Goal: Entertainment & Leisure: Browse casually

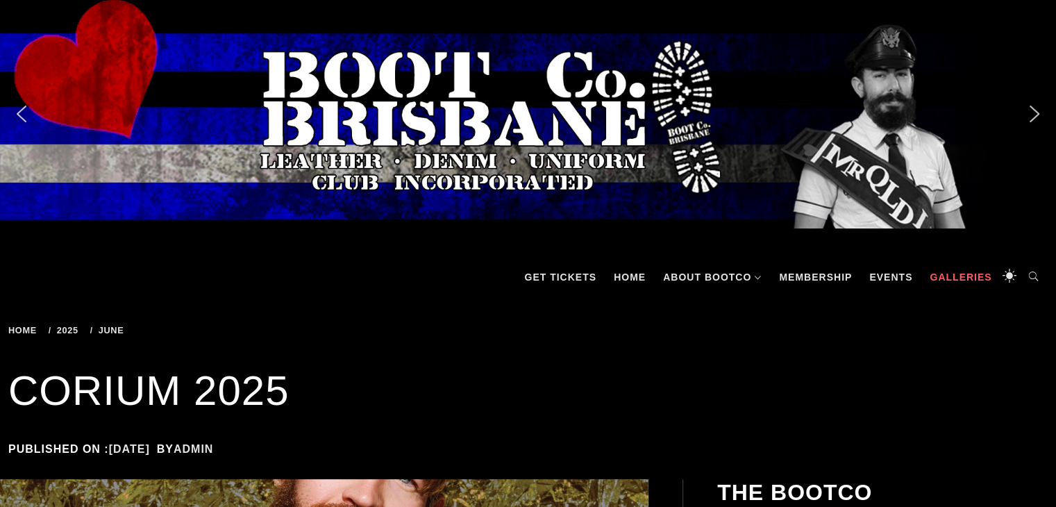
click at [949, 268] on link "Galleries" at bounding box center [961, 277] width 76 height 42
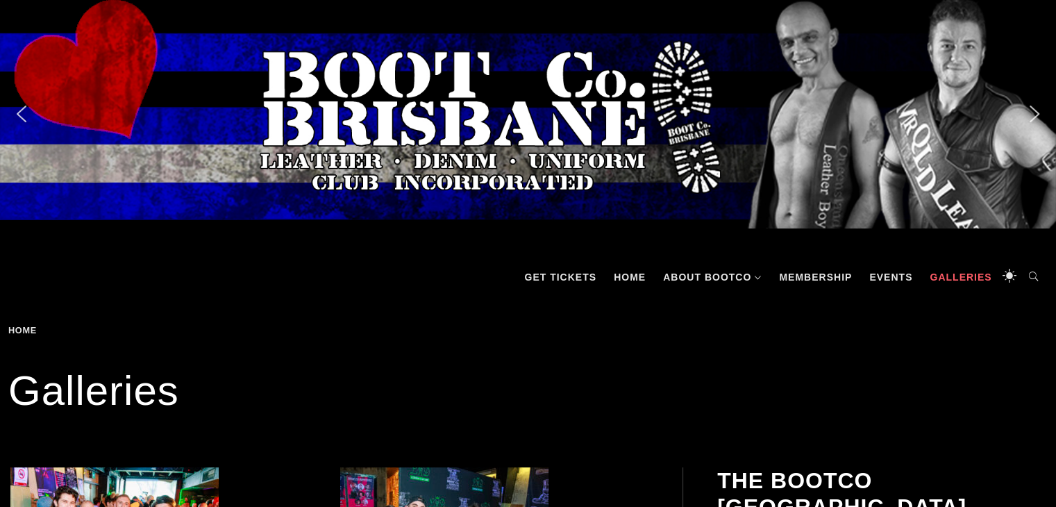
scroll to position [443, 0]
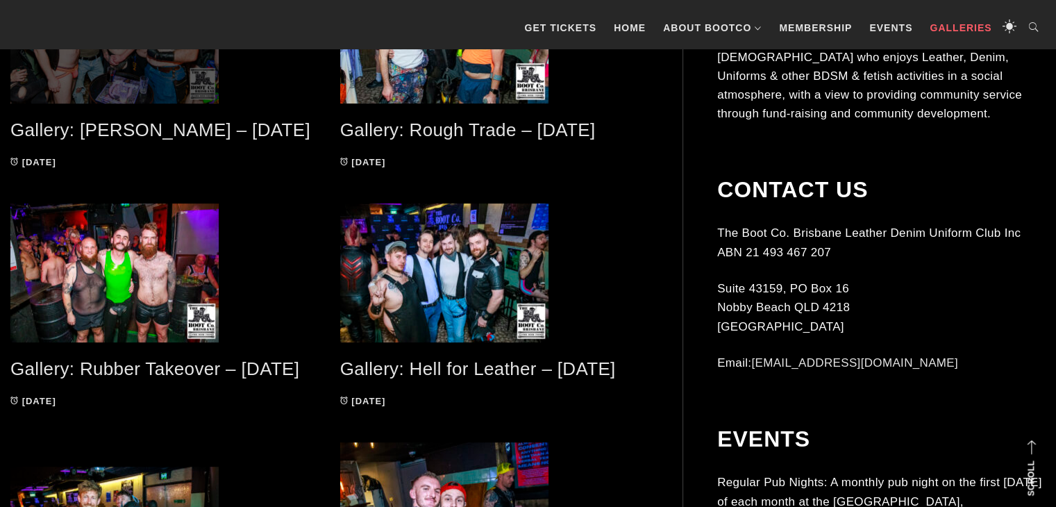
click at [208, 69] on span at bounding box center [164, 29] width 309 height 149
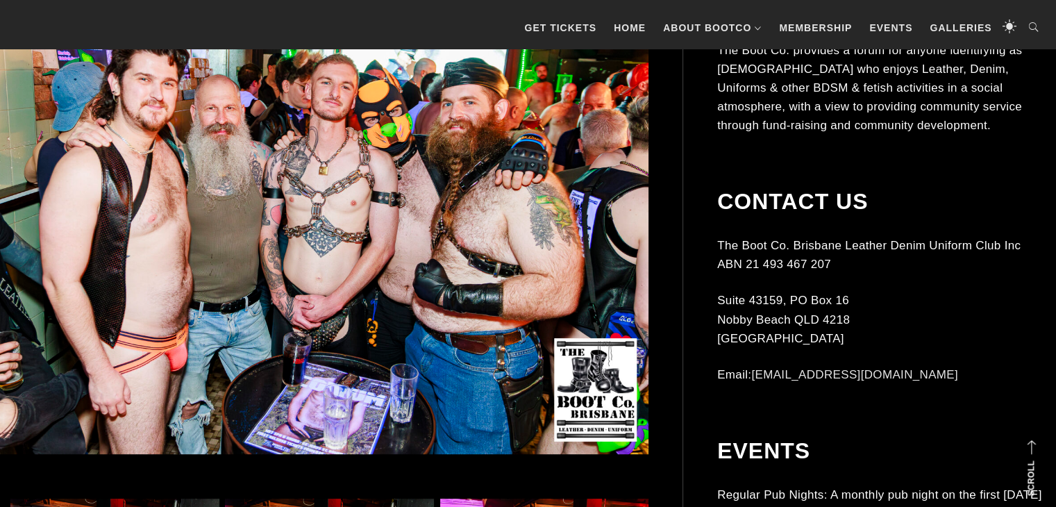
scroll to position [886, 0]
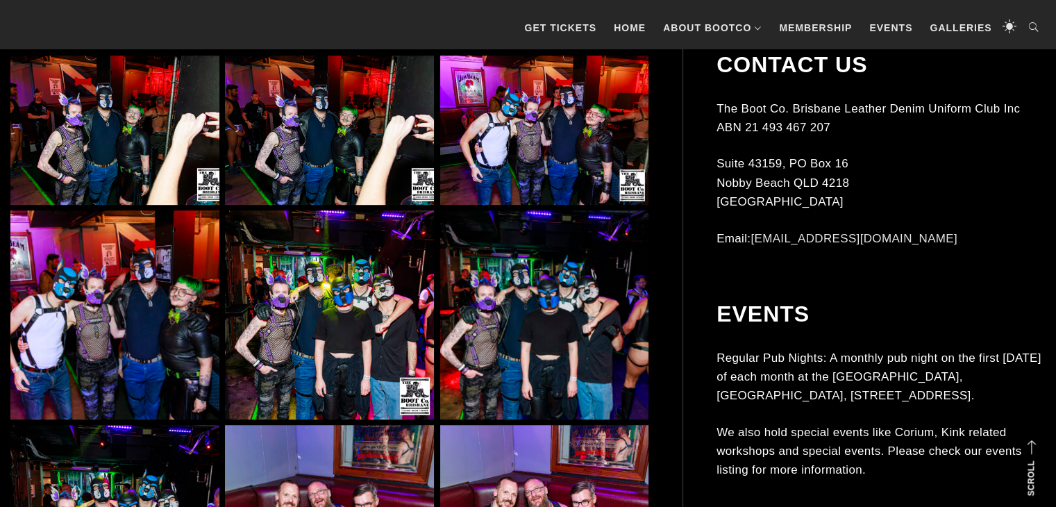
drag, startPoint x: 1054, startPoint y: 347, endPoint x: 1058, endPoint y: 399, distance: 51.5
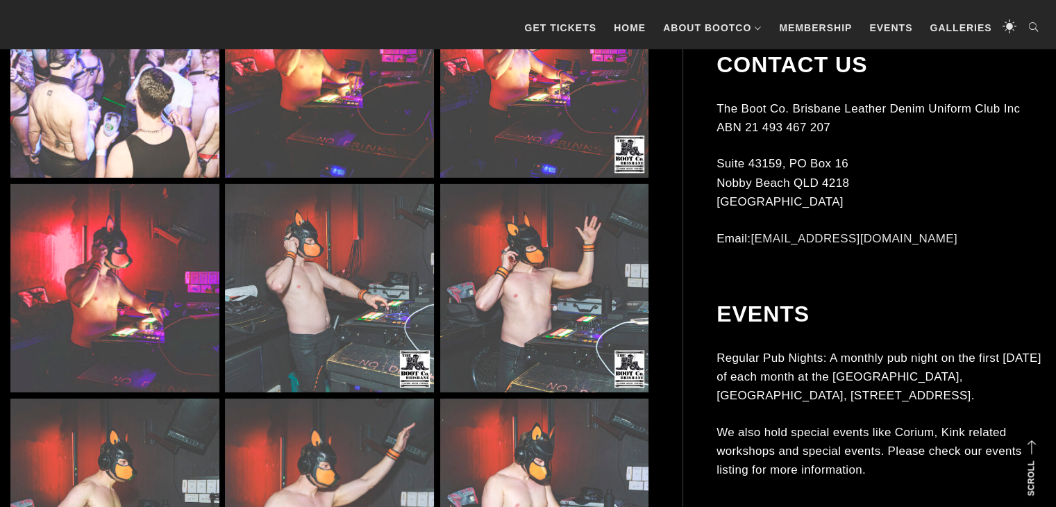
scroll to position [4433, 0]
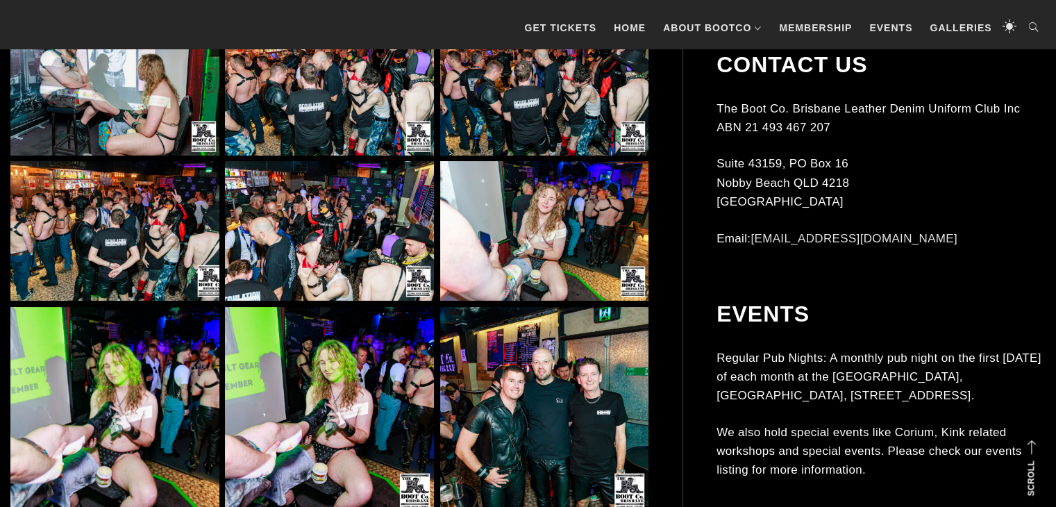
scroll to position [4876, 0]
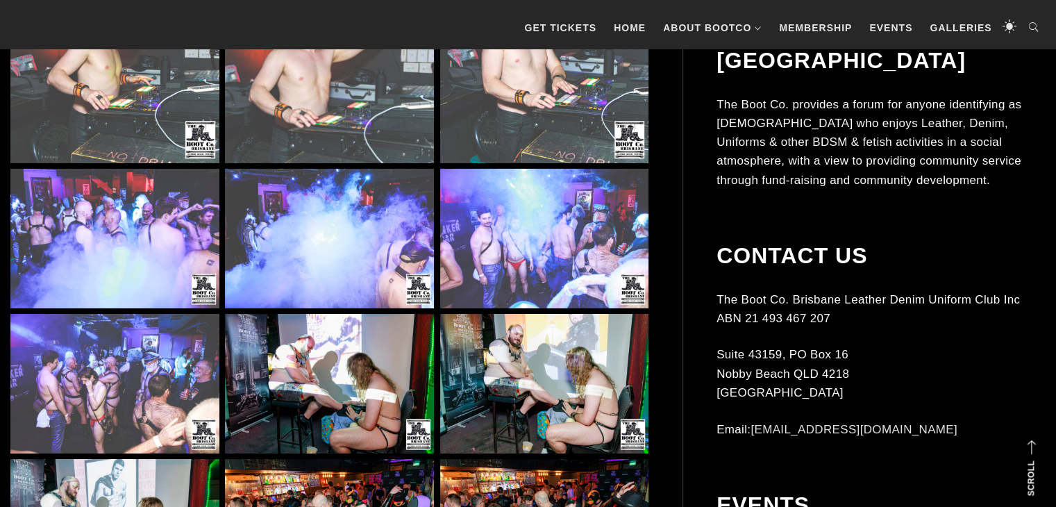
click at [564, 374] on img at bounding box center [544, 384] width 209 height 140
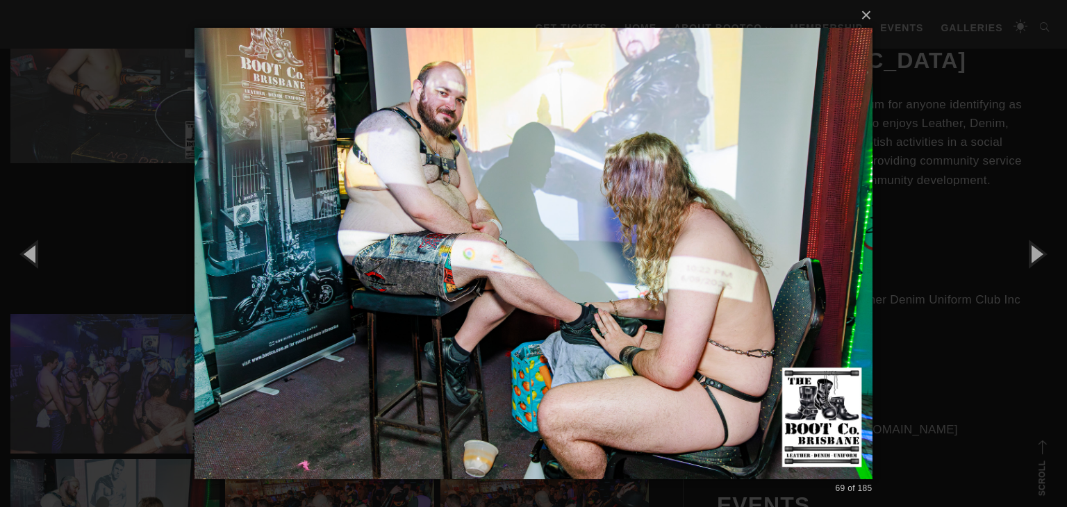
click at [967, 384] on div "× 69 of 185 Loading..." at bounding box center [533, 253] width 1067 height 507
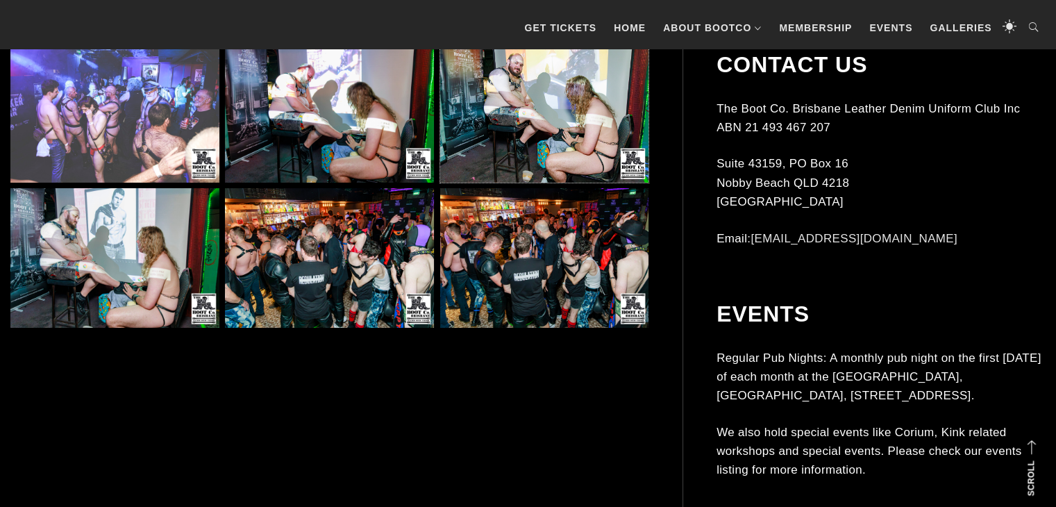
scroll to position [5224, 0]
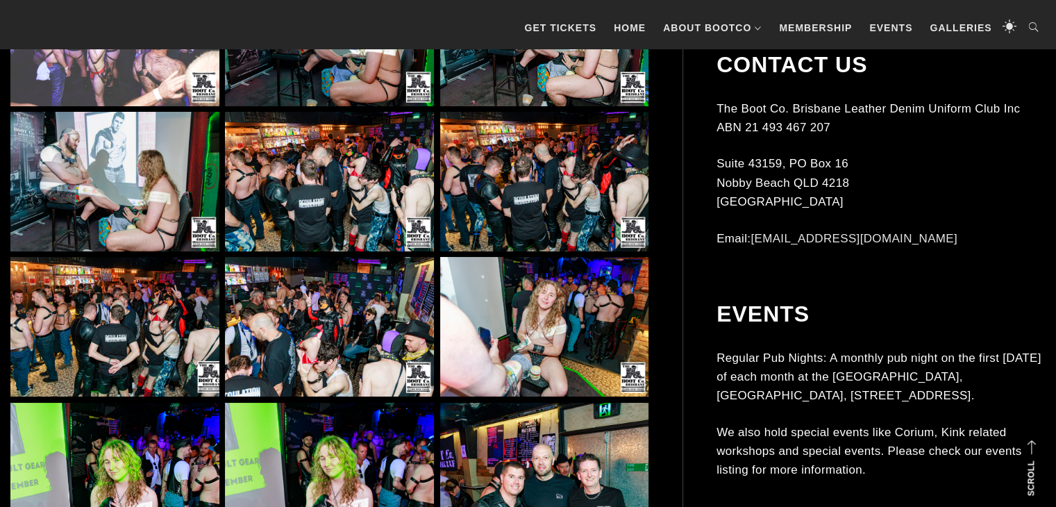
click at [578, 332] on img at bounding box center [544, 327] width 209 height 140
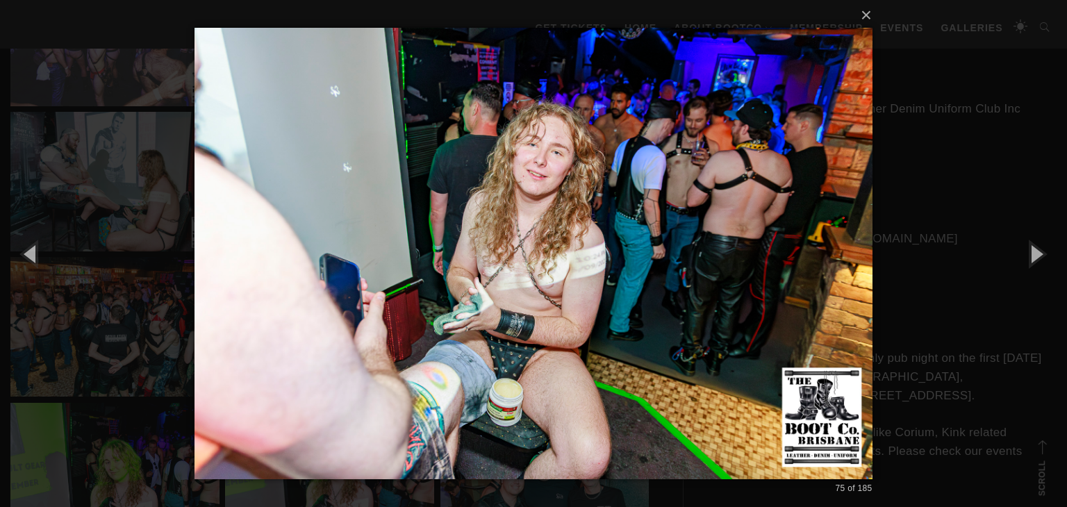
click at [937, 307] on div "× 75 of 185 Loading..." at bounding box center [533, 253] width 1067 height 507
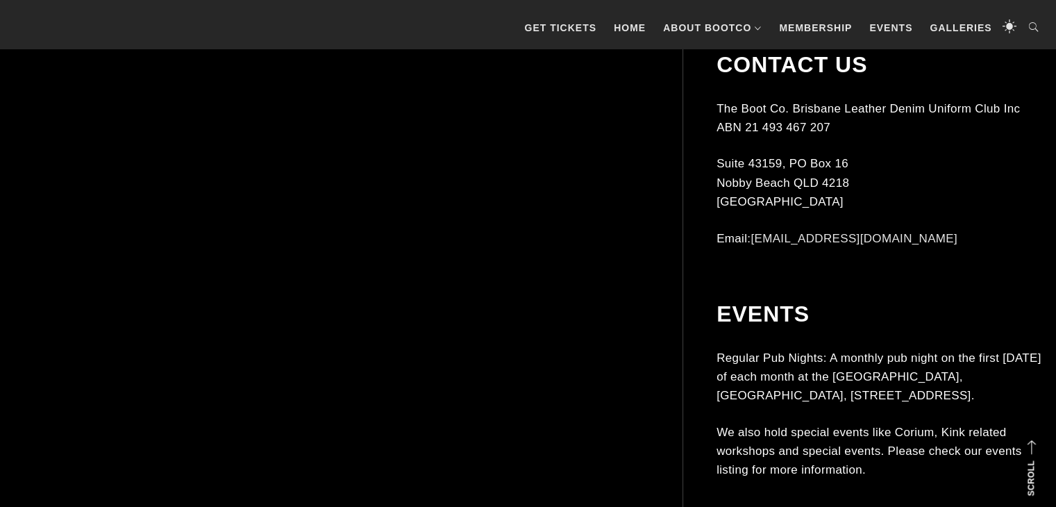
scroll to position [7342, 0]
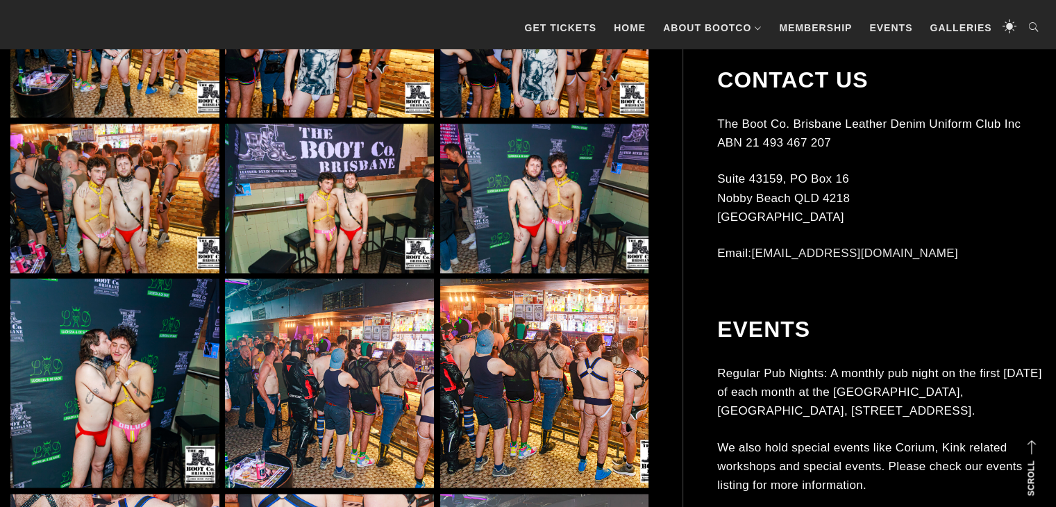
click at [111, 367] on img at bounding box center [114, 382] width 209 height 209
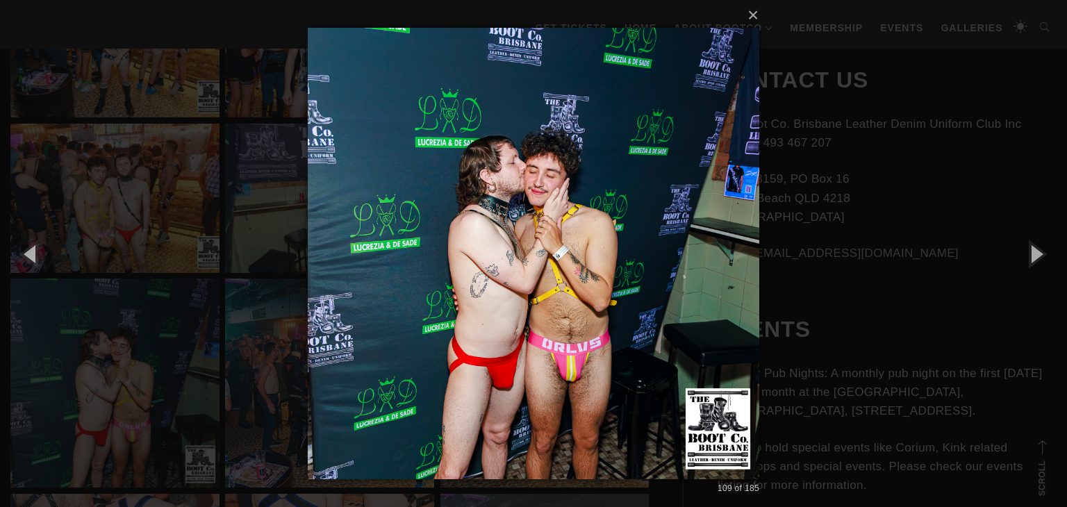
click at [873, 328] on div "× 109 of 185 Loading..." at bounding box center [533, 253] width 1067 height 507
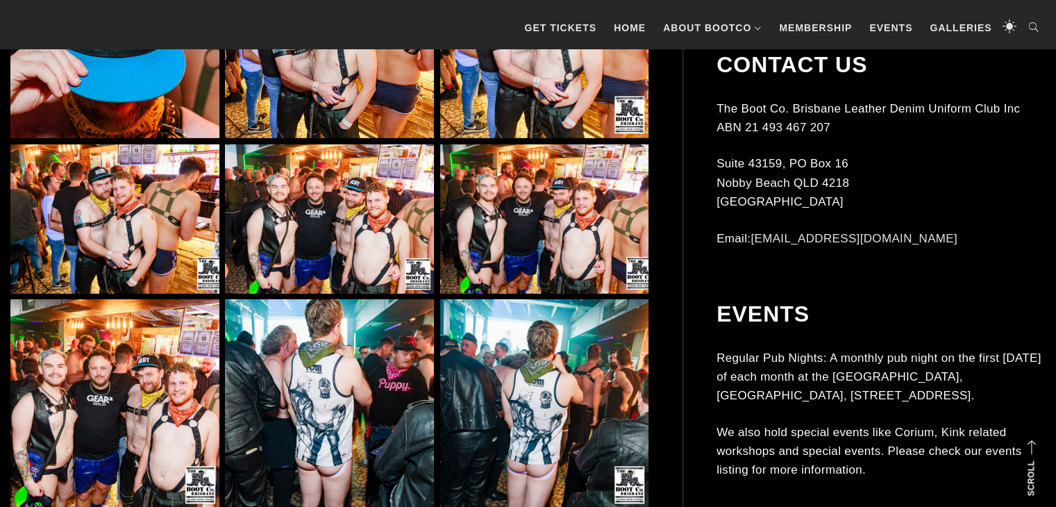
scroll to position [10003, 0]
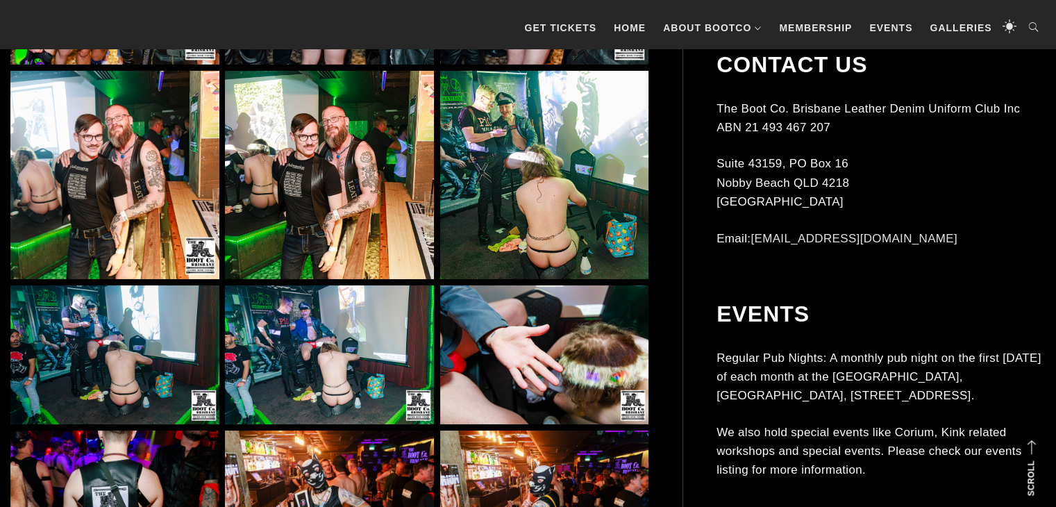
click at [539, 178] on img at bounding box center [544, 175] width 209 height 209
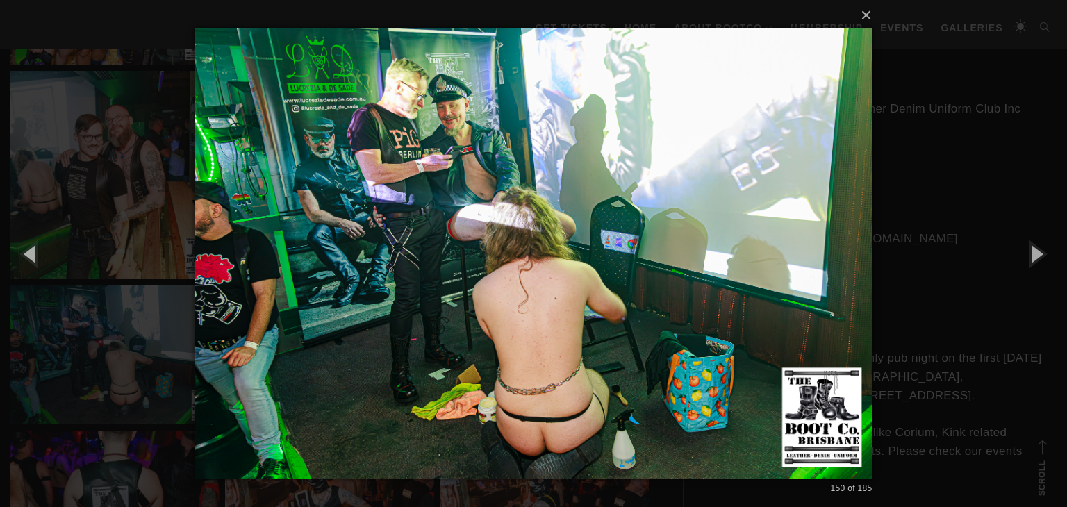
click at [999, 349] on div "× 150 of 185 Loading..." at bounding box center [533, 253] width 1067 height 507
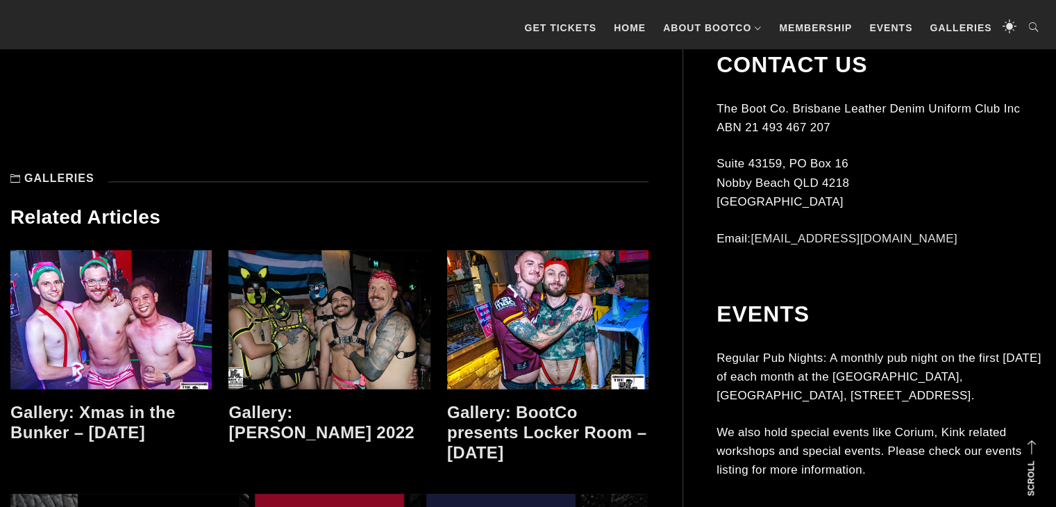
scroll to position [12640, 0]
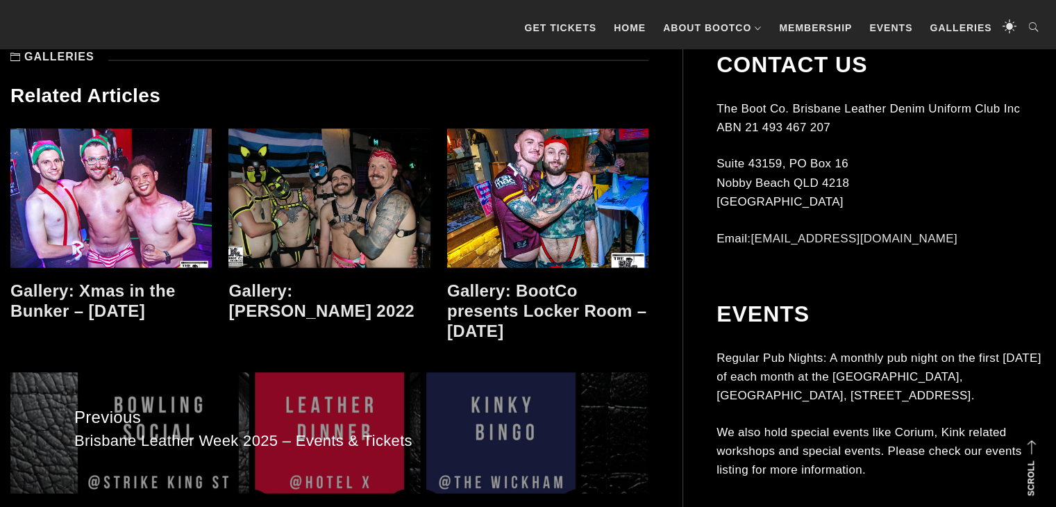
click at [56, 162] on link at bounding box center [110, 197] width 201 height 139
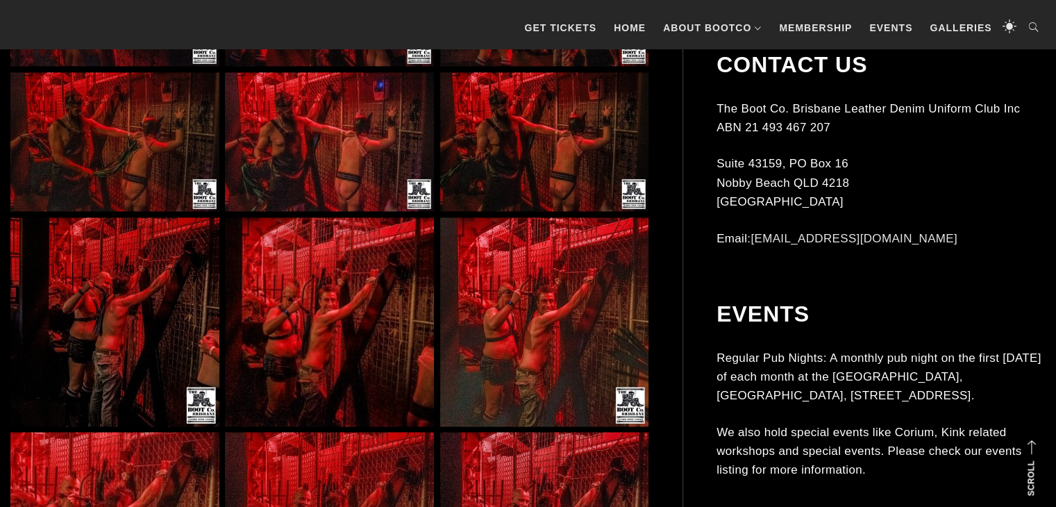
scroll to position [2658, 0]
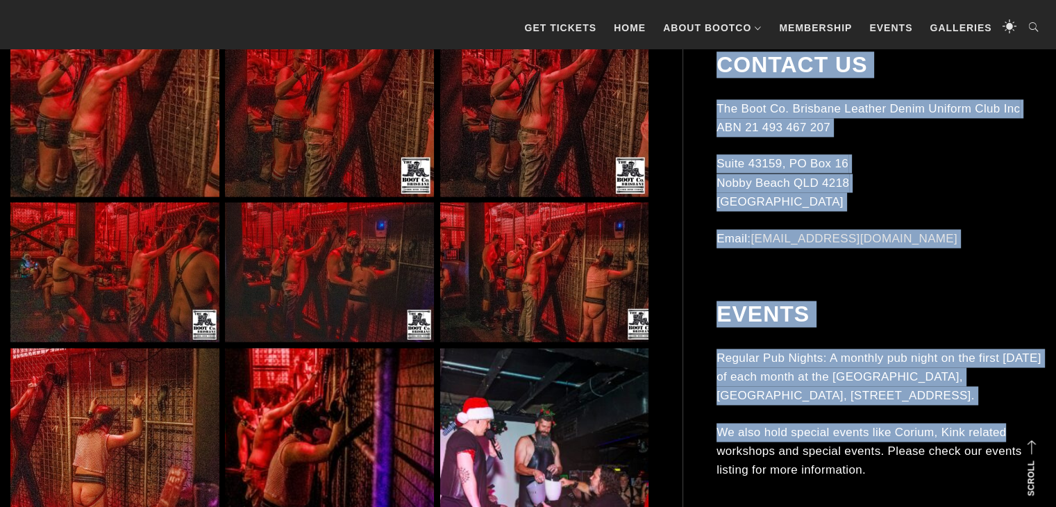
drag, startPoint x: 1053, startPoint y: 343, endPoint x: 1044, endPoint y: 391, distance: 48.6
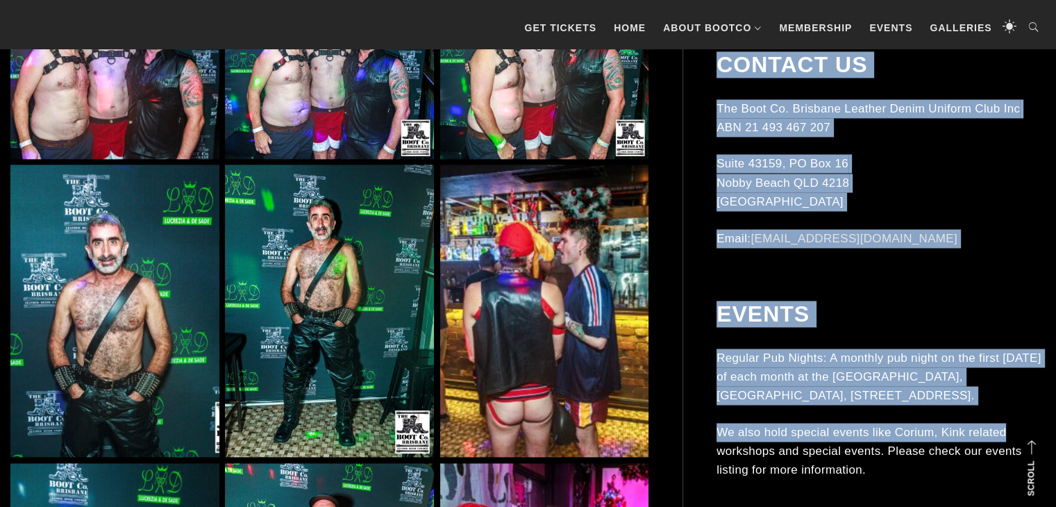
scroll to position [7975, 0]
